Goal: Information Seeking & Learning: Check status

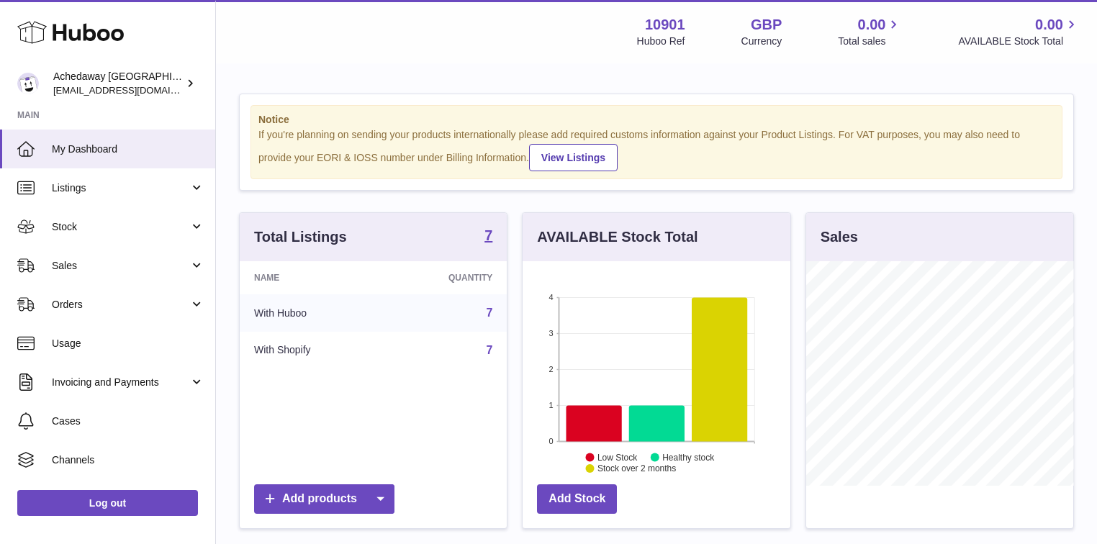
scroll to position [225, 270]
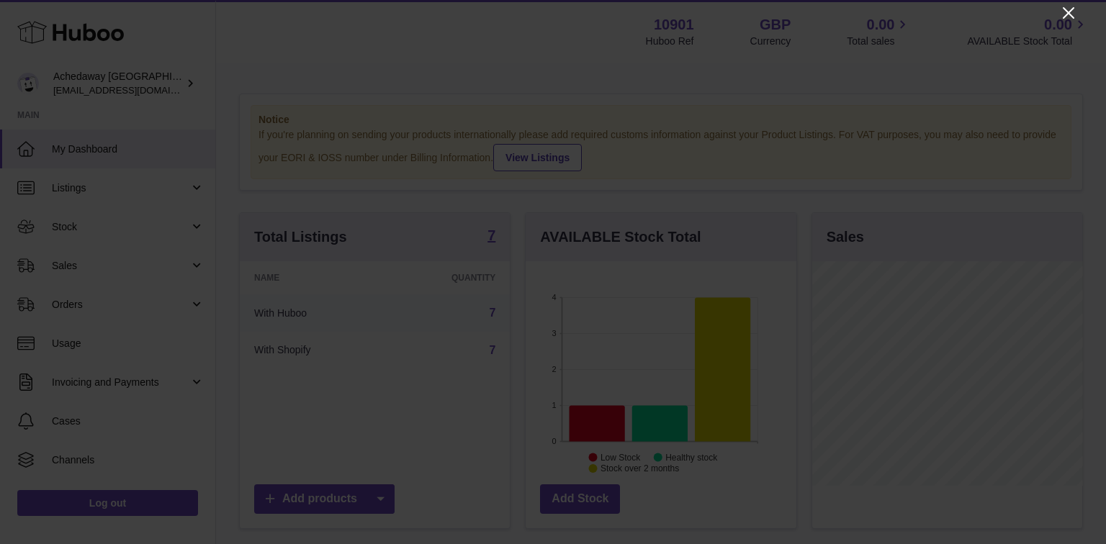
click at [1071, 12] on icon "Close" at bounding box center [1067, 12] width 17 height 17
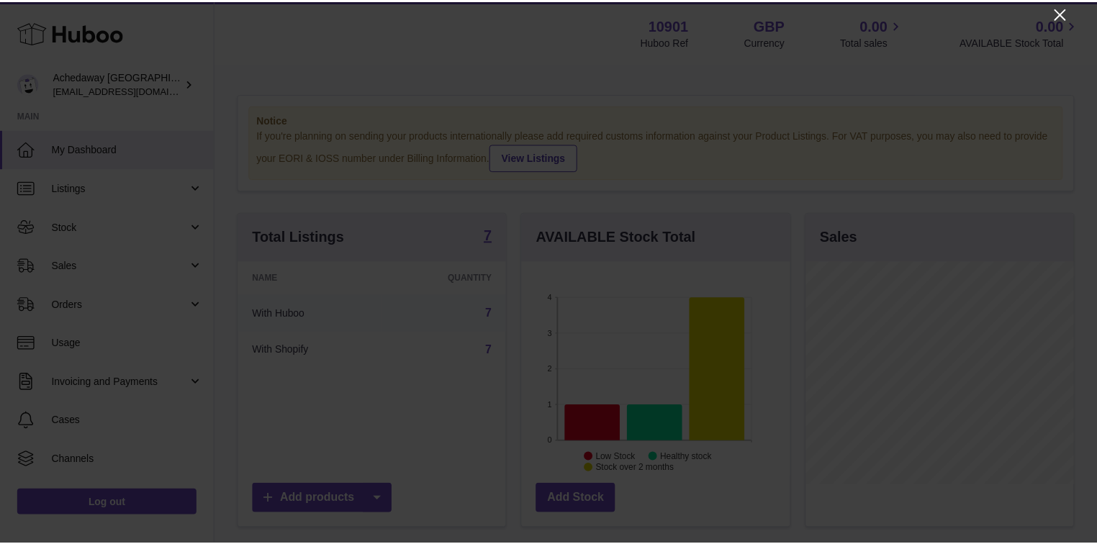
scroll to position [719524, 719481]
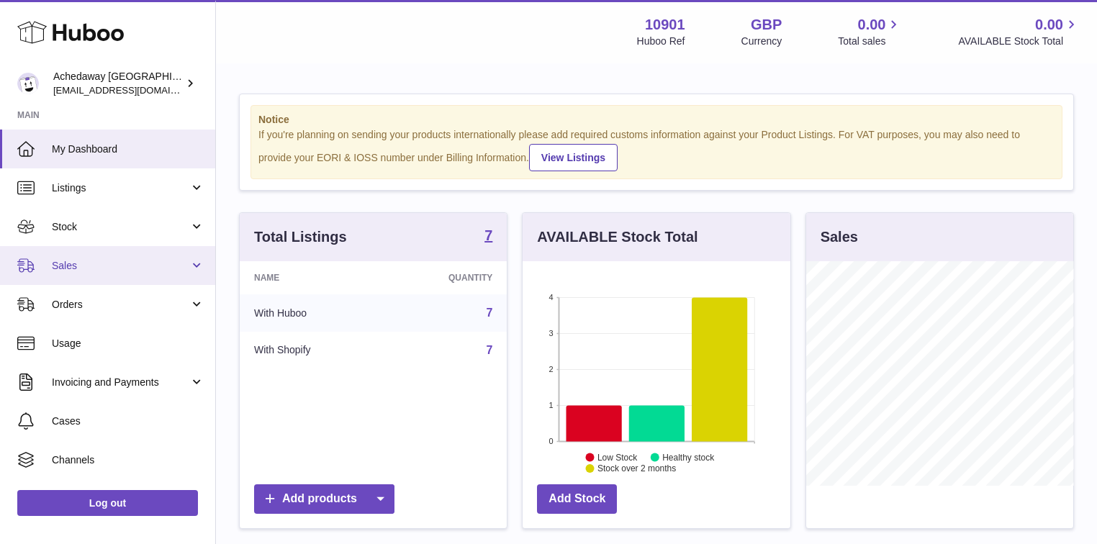
click at [81, 260] on span "Sales" at bounding box center [120, 266] width 137 height 14
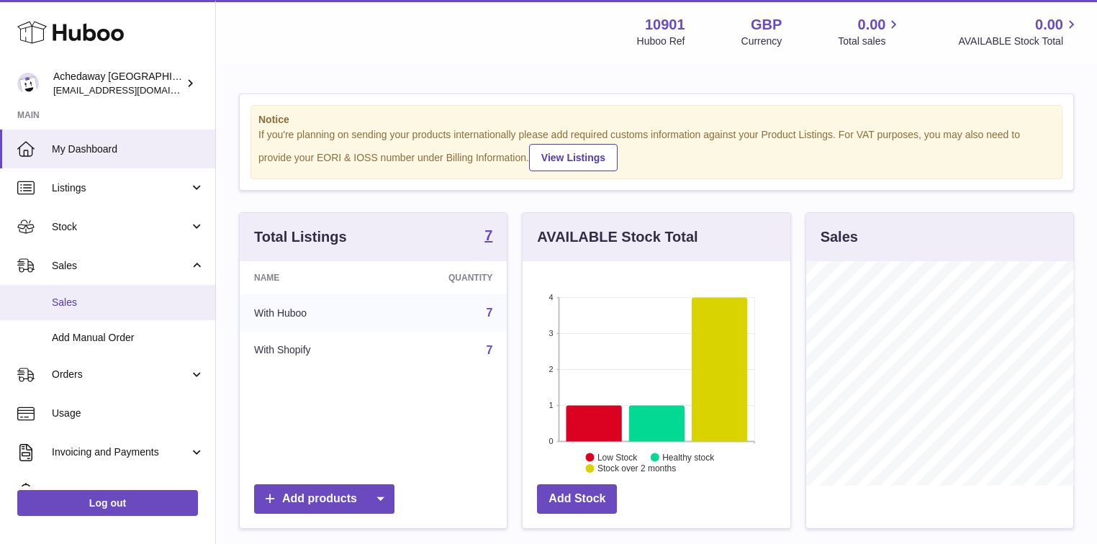
click at [78, 299] on span "Sales" at bounding box center [128, 303] width 153 height 14
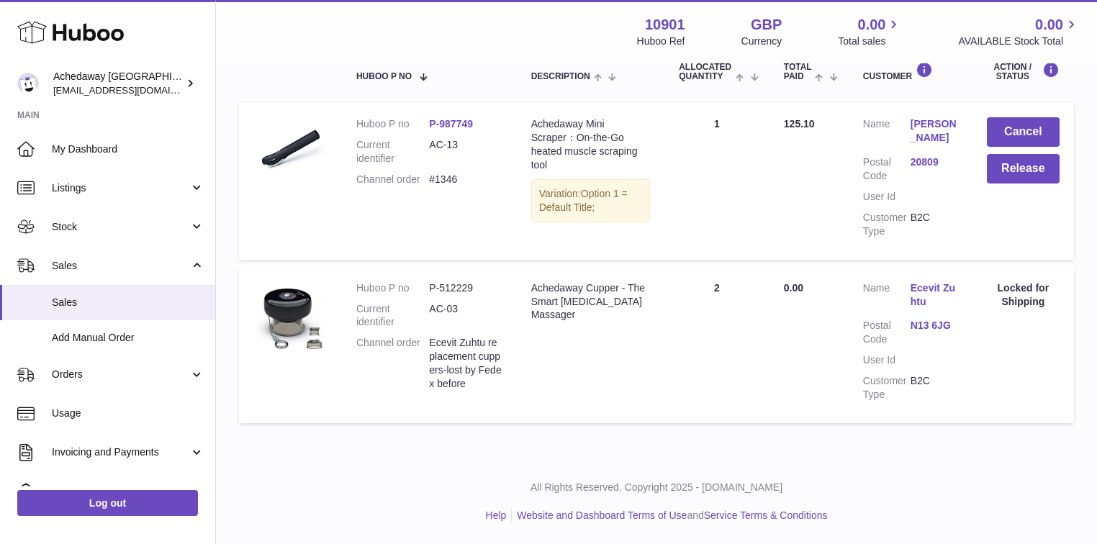
scroll to position [271, 0]
click at [947, 330] on link "N13 6JG" at bounding box center [934, 326] width 48 height 14
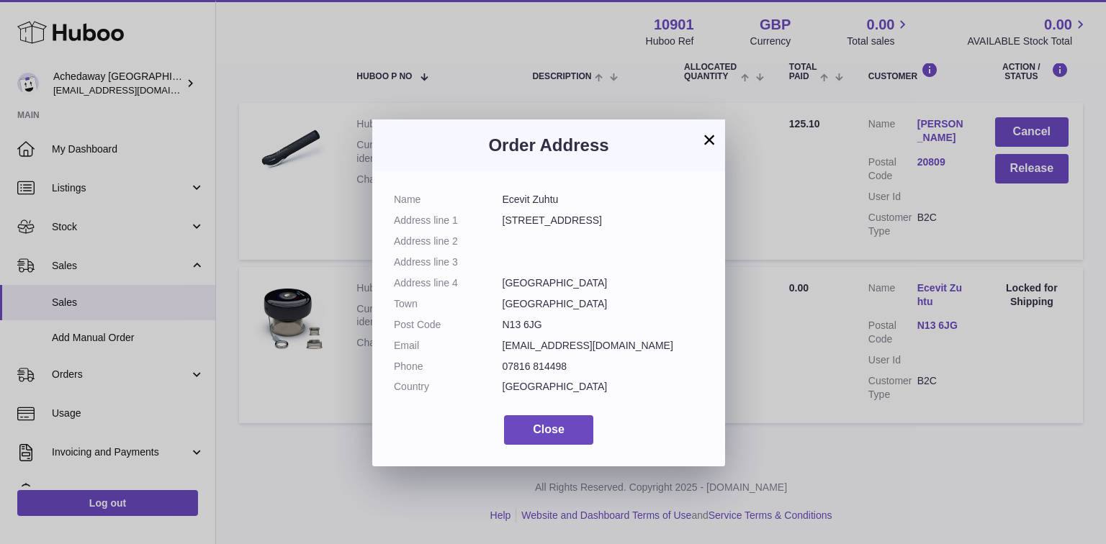
click at [712, 137] on button "×" at bounding box center [708, 139] width 17 height 17
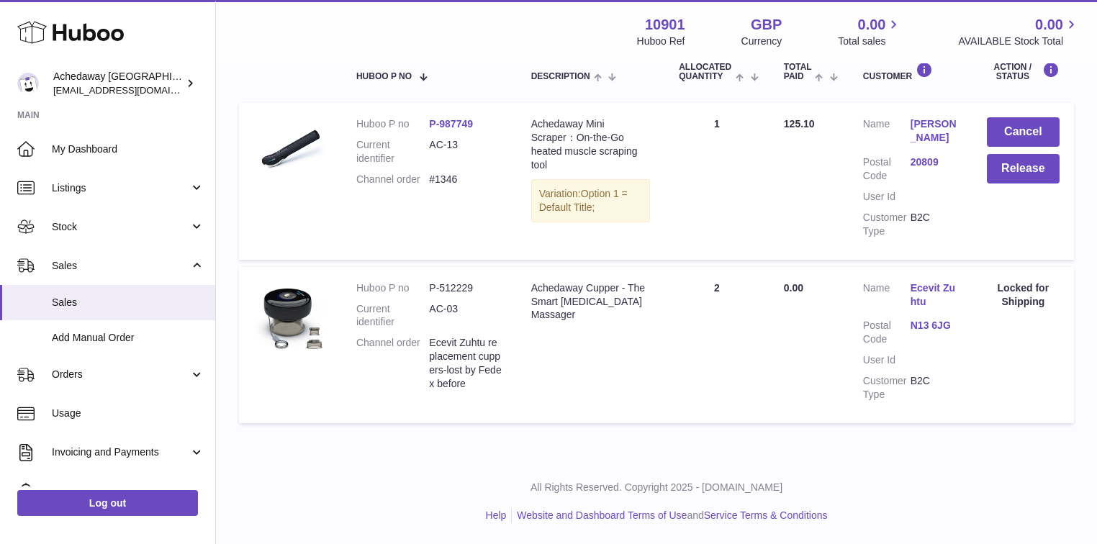
click at [910, 291] on link "Ecevit Zuhtu" at bounding box center [934, 294] width 48 height 27
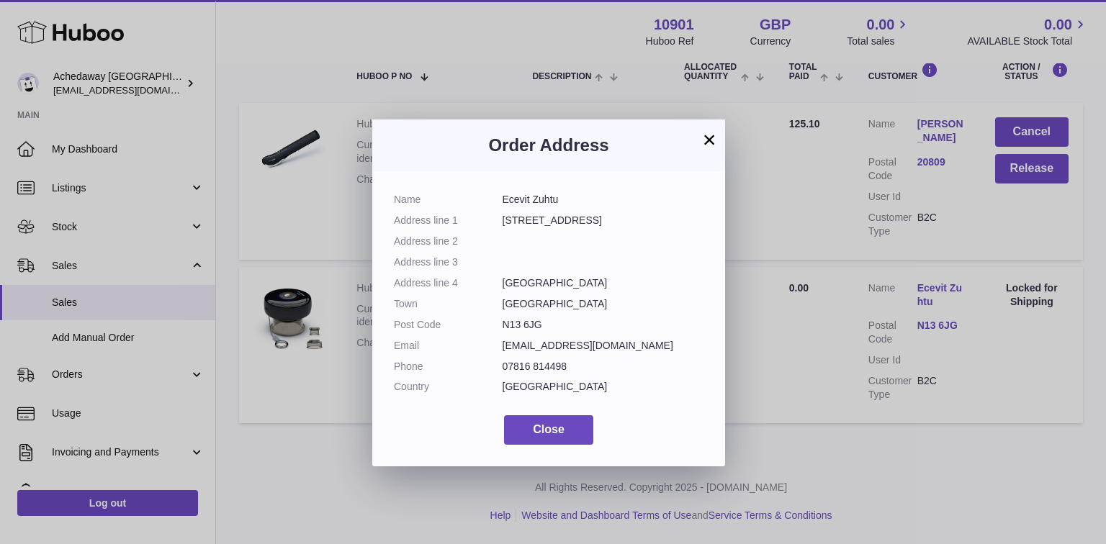
click at [705, 137] on button "×" at bounding box center [708, 139] width 17 height 17
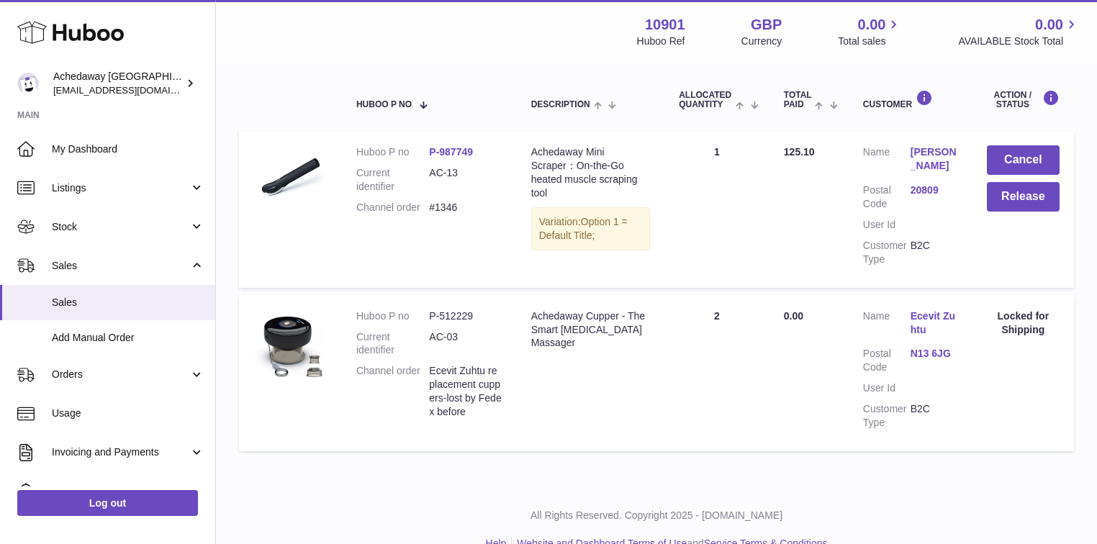
scroll to position [0, 0]
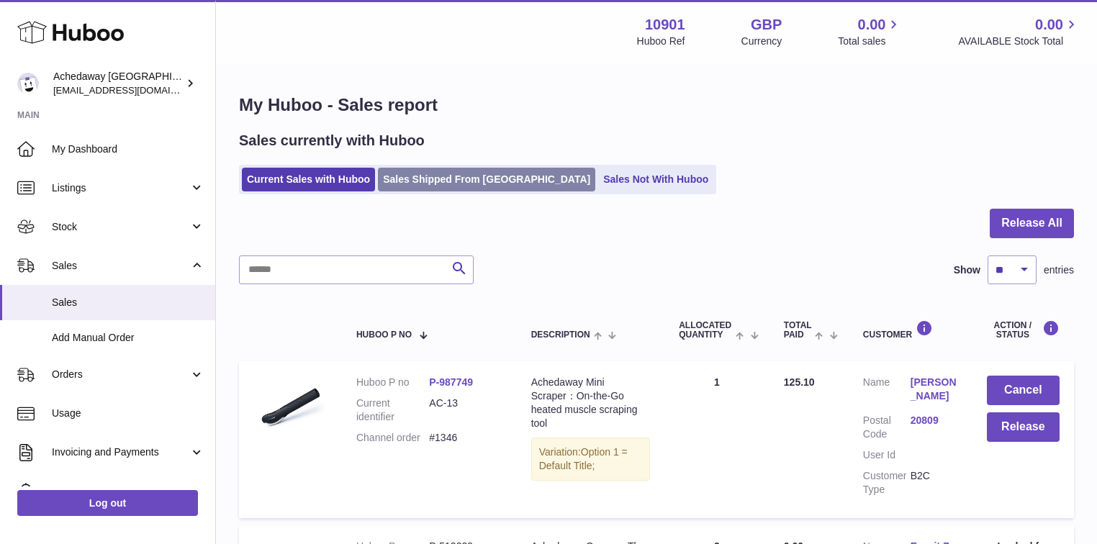
click at [425, 173] on link "Sales Shipped From [GEOGRAPHIC_DATA]" at bounding box center [486, 180] width 217 height 24
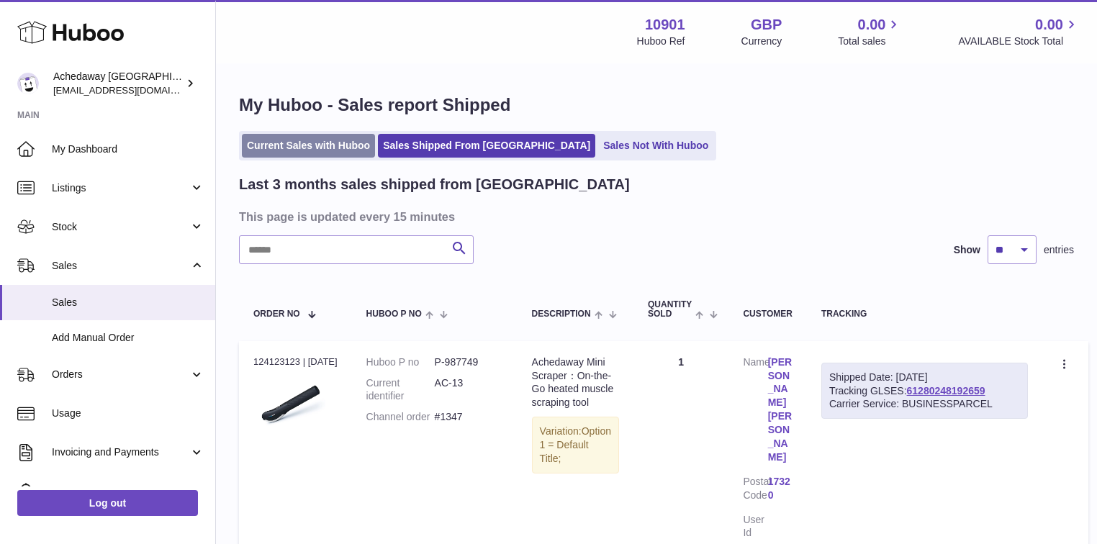
click at [333, 140] on link "Current Sales with Huboo" at bounding box center [308, 146] width 133 height 24
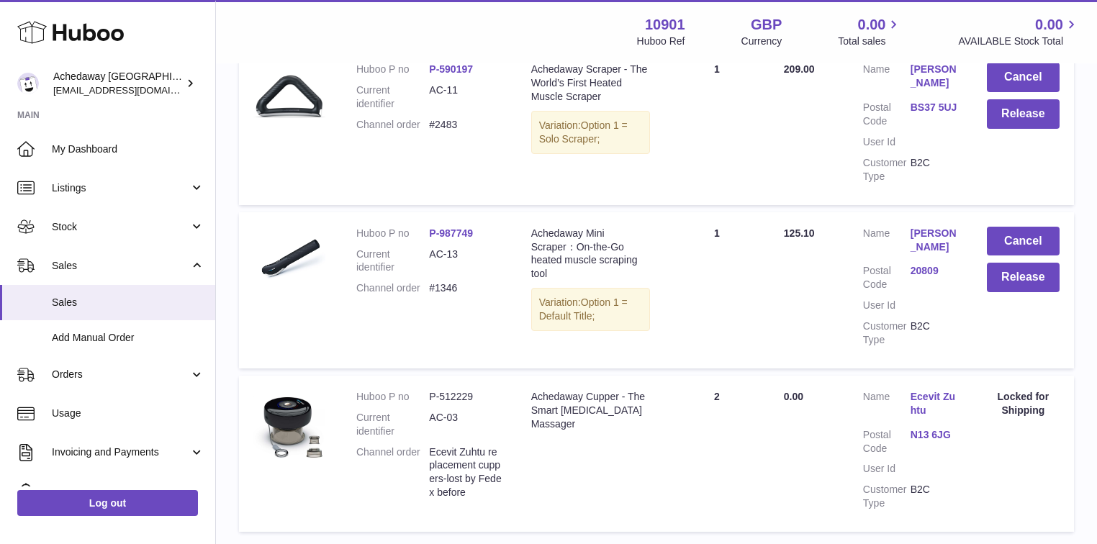
scroll to position [173, 0]
